Goal: Transaction & Acquisition: Purchase product/service

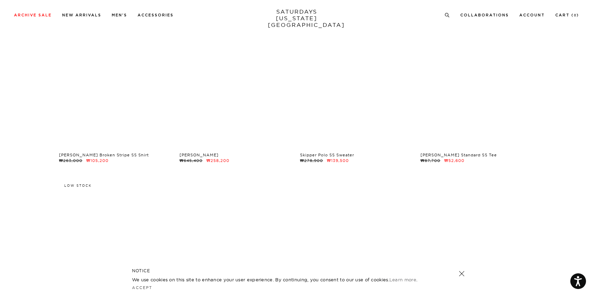
scroll to position [3815, 0]
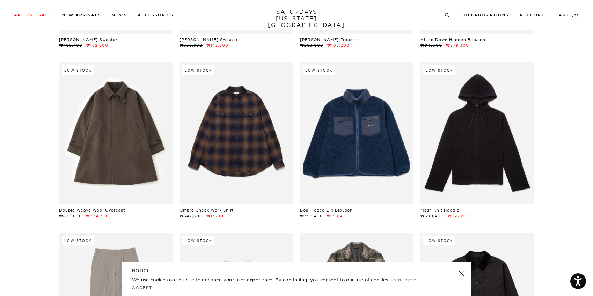
scroll to position [9074, 2]
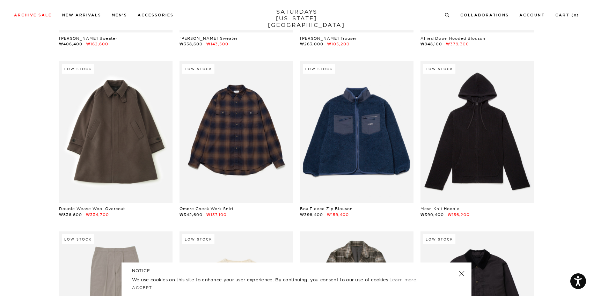
click at [461, 274] on link at bounding box center [462, 274] width 10 height 10
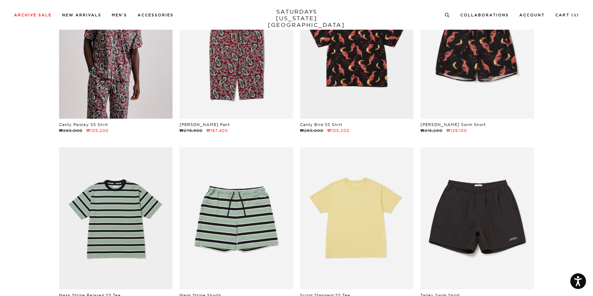
scroll to position [52, 0]
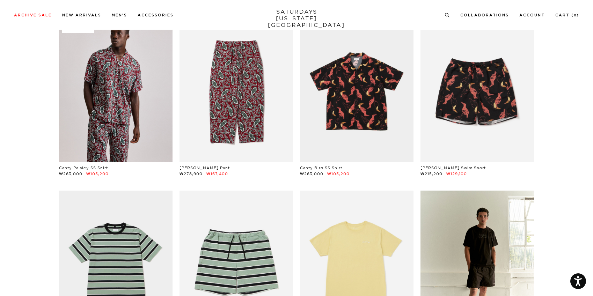
click at [494, 248] on link at bounding box center [476, 262] width 113 height 142
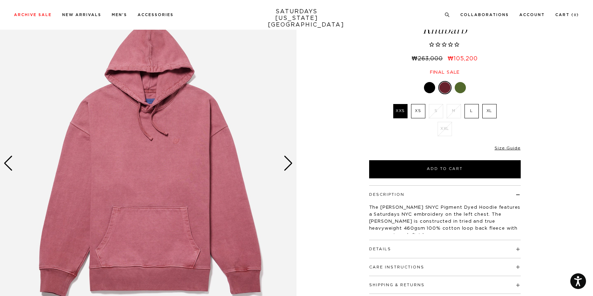
scroll to position [49, 0]
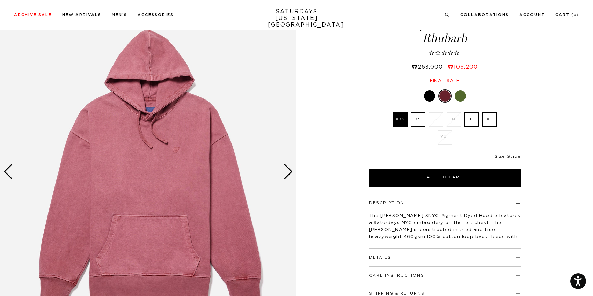
click at [285, 167] on div "Next slide" at bounding box center [287, 171] width 9 height 15
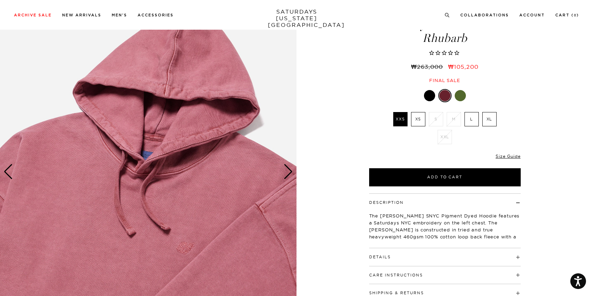
click at [285, 167] on div "Next slide" at bounding box center [287, 171] width 9 height 15
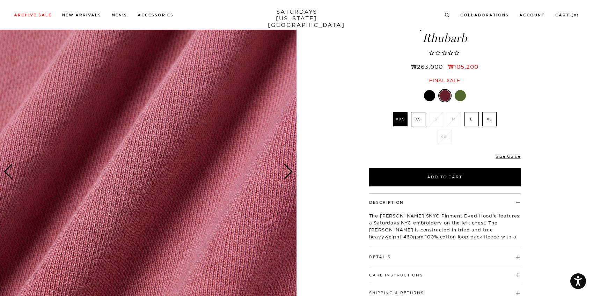
click at [285, 167] on div "Next slide" at bounding box center [287, 171] width 9 height 15
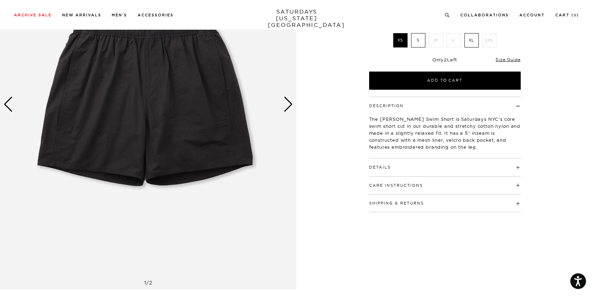
scroll to position [140, 0]
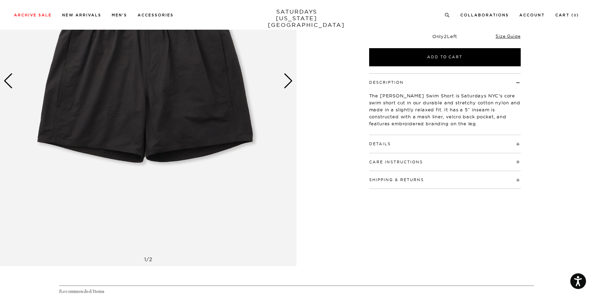
click at [281, 80] on img at bounding box center [148, 81] width 296 height 370
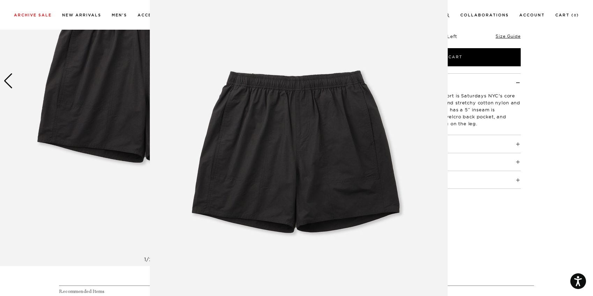
scroll to position [22, 0]
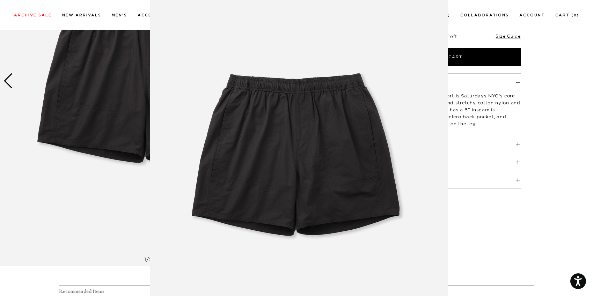
click at [286, 82] on img at bounding box center [299, 156] width 298 height 357
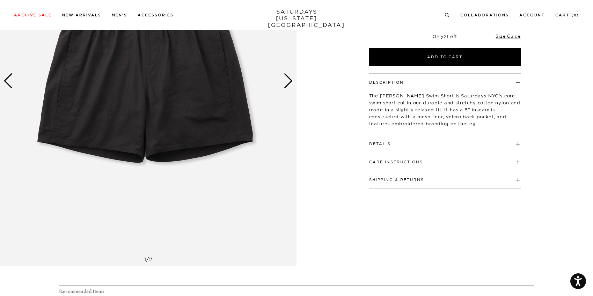
click at [286, 82] on div "Next slide" at bounding box center [287, 80] width 9 height 15
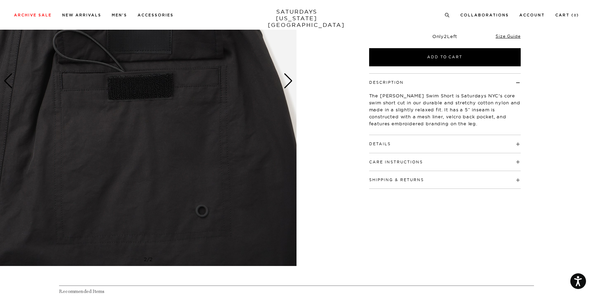
click at [286, 82] on div "Next slide" at bounding box center [287, 80] width 9 height 15
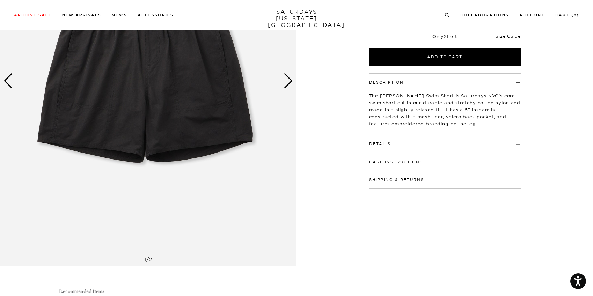
click at [286, 82] on div "Next slide" at bounding box center [287, 80] width 9 height 15
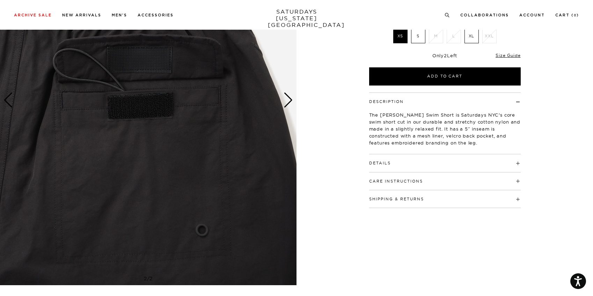
scroll to position [101, 0]
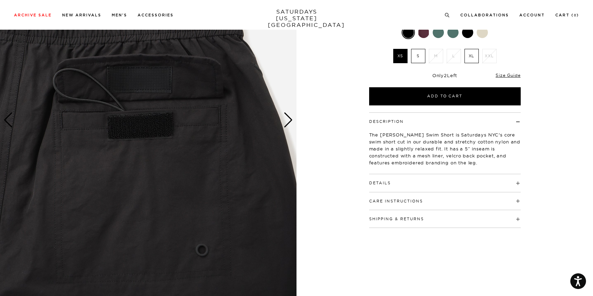
click at [287, 120] on div "Next slide" at bounding box center [287, 119] width 9 height 15
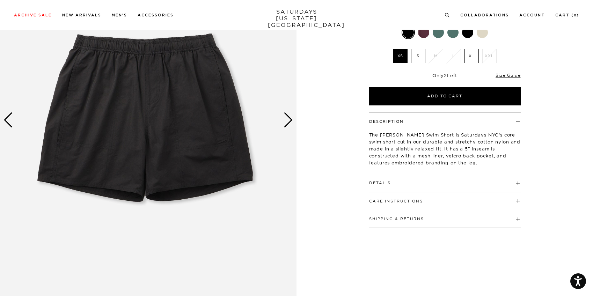
click at [287, 120] on div "Next slide" at bounding box center [287, 119] width 9 height 15
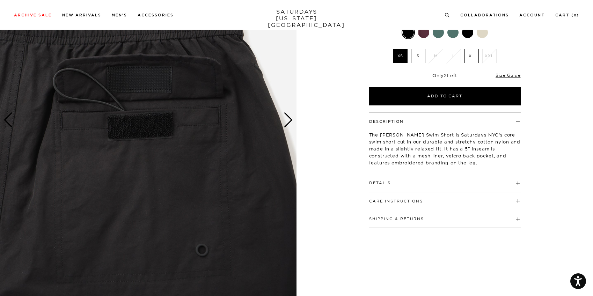
click at [287, 120] on div "Next slide" at bounding box center [287, 119] width 9 height 15
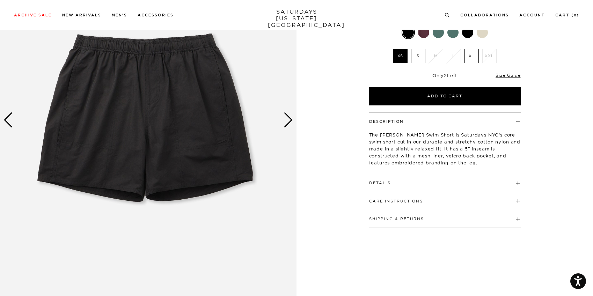
click at [287, 120] on div "Next slide" at bounding box center [287, 119] width 9 height 15
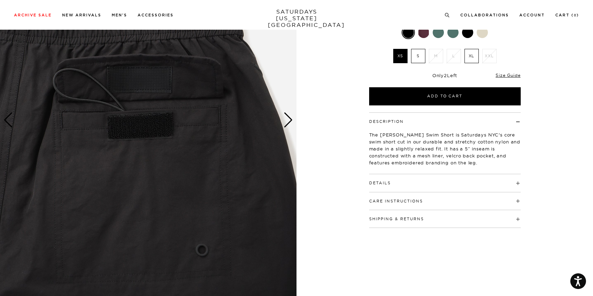
click at [289, 121] on div "Next slide" at bounding box center [287, 119] width 9 height 15
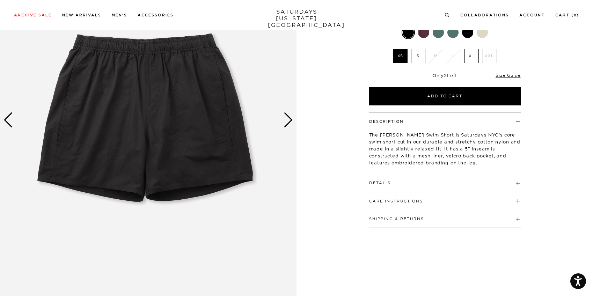
click at [289, 121] on div "Next slide" at bounding box center [287, 119] width 9 height 15
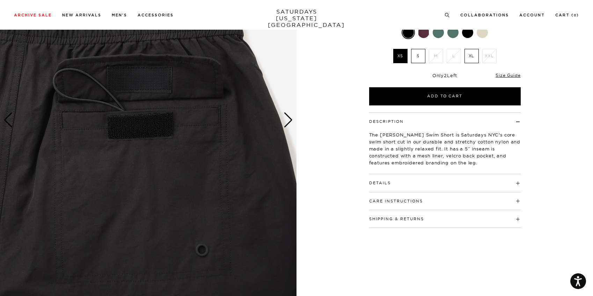
click at [289, 121] on div "Next slide" at bounding box center [287, 119] width 9 height 15
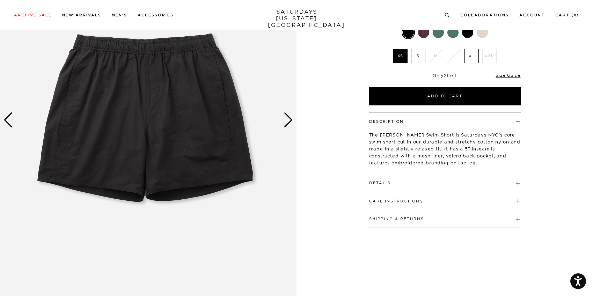
click at [289, 121] on div "Next slide" at bounding box center [287, 119] width 9 height 15
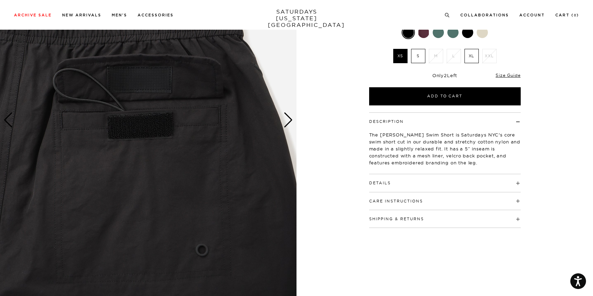
click at [289, 121] on div "Next slide" at bounding box center [287, 119] width 9 height 15
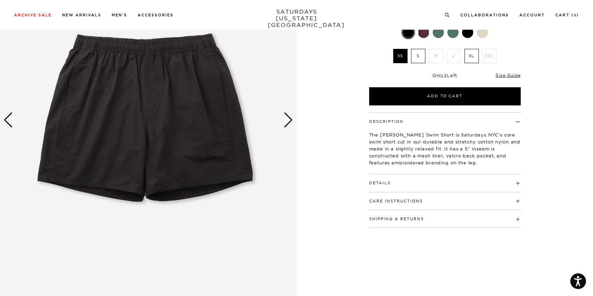
click at [289, 121] on div "Next slide" at bounding box center [287, 119] width 9 height 15
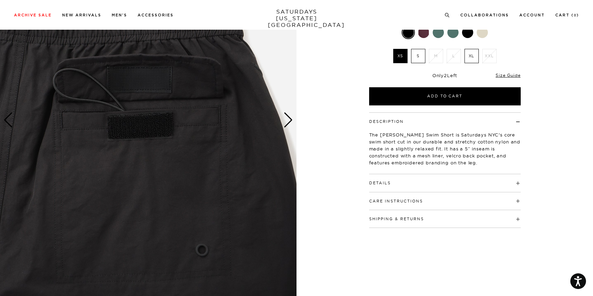
click at [289, 121] on div "Next slide" at bounding box center [287, 119] width 9 height 15
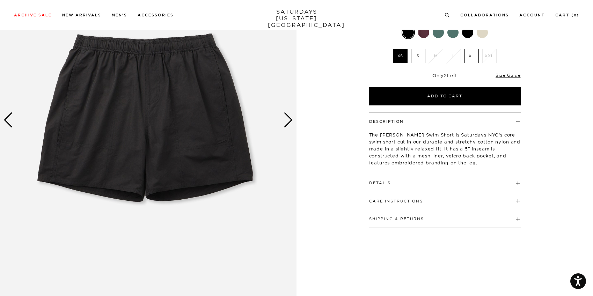
click at [289, 121] on div "Next slide" at bounding box center [287, 119] width 9 height 15
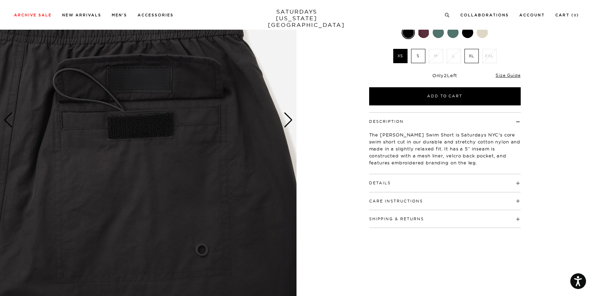
scroll to position [0, 0]
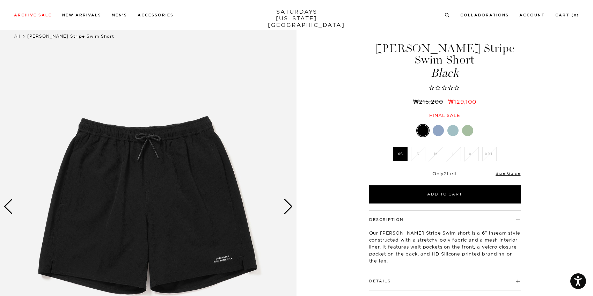
scroll to position [15, 0]
